Goal: Transaction & Acquisition: Purchase product/service

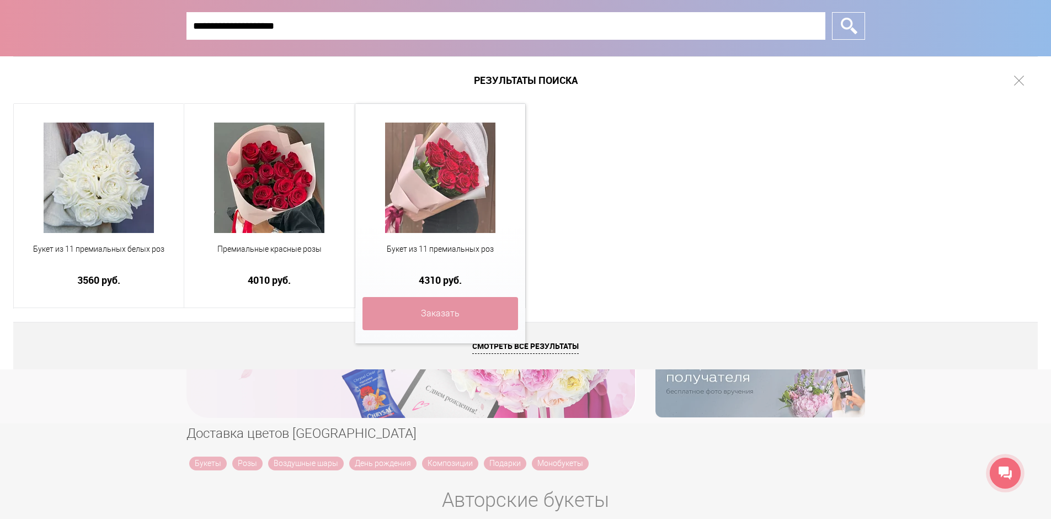
type input "**********"
click at [496, 166] on link at bounding box center [441, 177] width 156 height 132
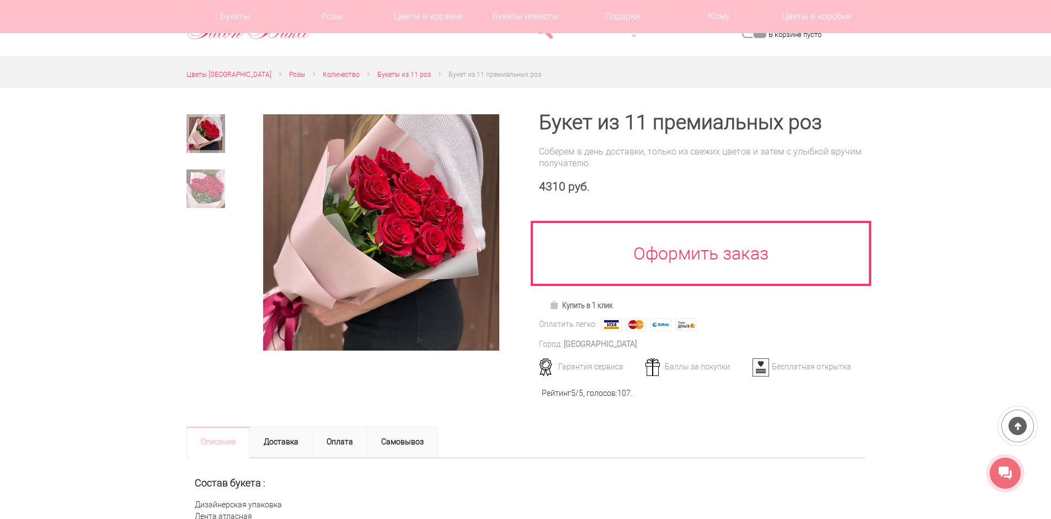
scroll to position [166, 0]
